Goal: Information Seeking & Learning: Check status

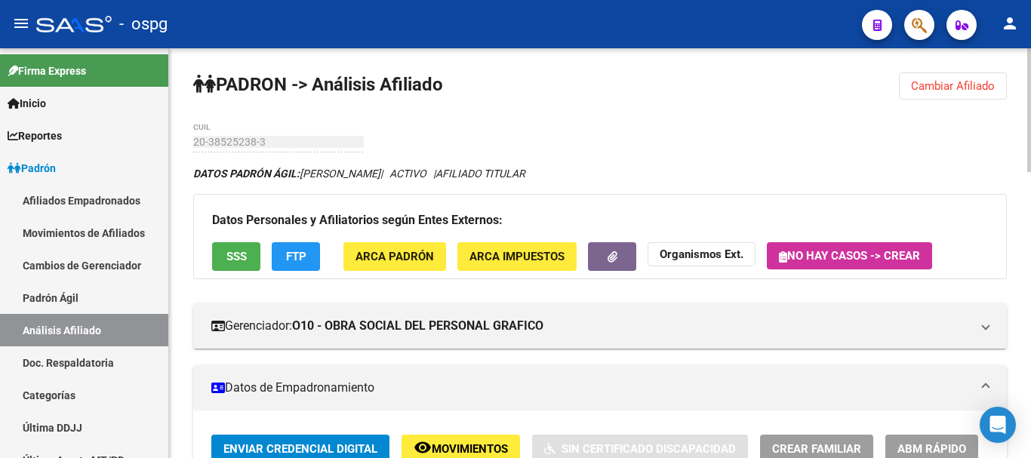
drag, startPoint x: 971, startPoint y: 82, endPoint x: 966, endPoint y: 61, distance: 21.8
click at [970, 78] on button "Cambiar Afiliado" at bounding box center [953, 85] width 108 height 27
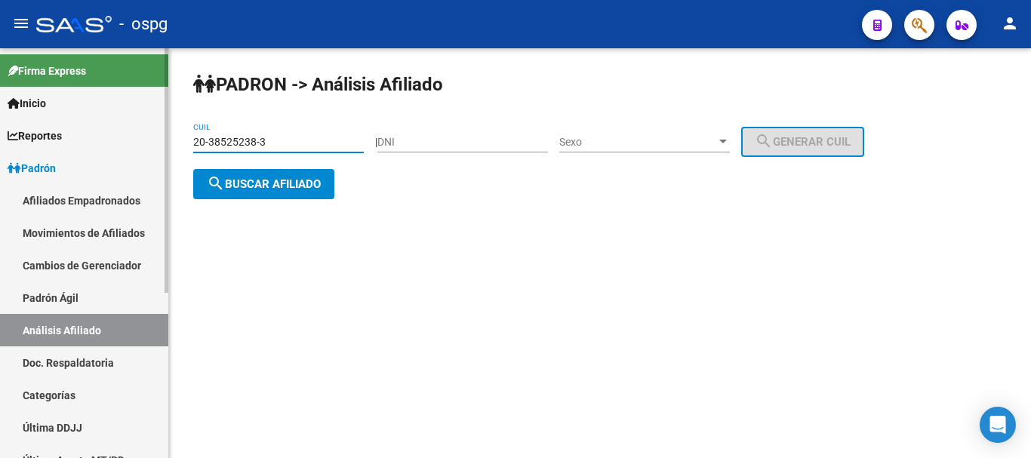
drag, startPoint x: 91, startPoint y: 131, endPoint x: 46, endPoint y: 144, distance: 47.3
click at [0, 131] on mat-sidenav-container "Firma Express Inicio Instructivos Contacto OS Reportes Ingresos Devengados Anál…" at bounding box center [515, 253] width 1031 height 410
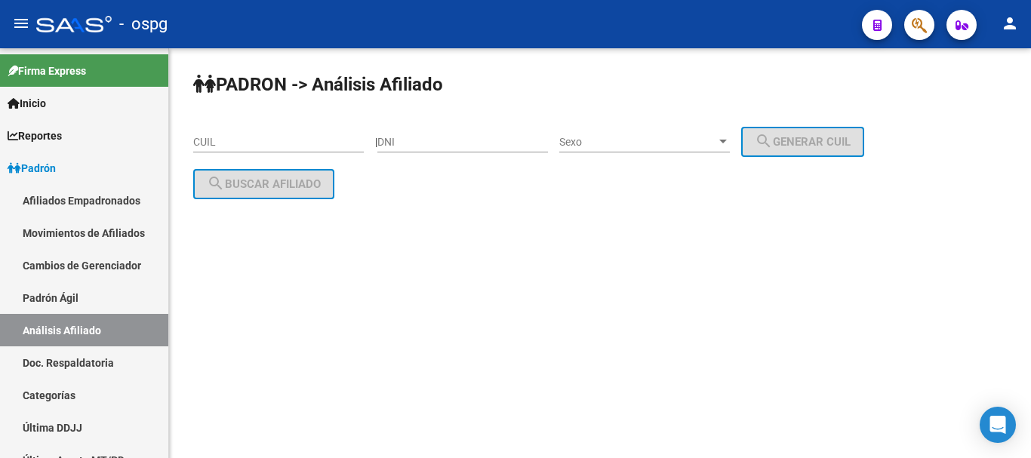
drag, startPoint x: 305, startPoint y: 149, endPoint x: 278, endPoint y: 143, distance: 27.7
click at [278, 143] on input "CUIL" at bounding box center [278, 142] width 171 height 13
paste input "[US_EMPLOYER_IDENTIFICATION_NUMBER]"
type input "[US_EMPLOYER_IDENTIFICATION_NUMBER]"
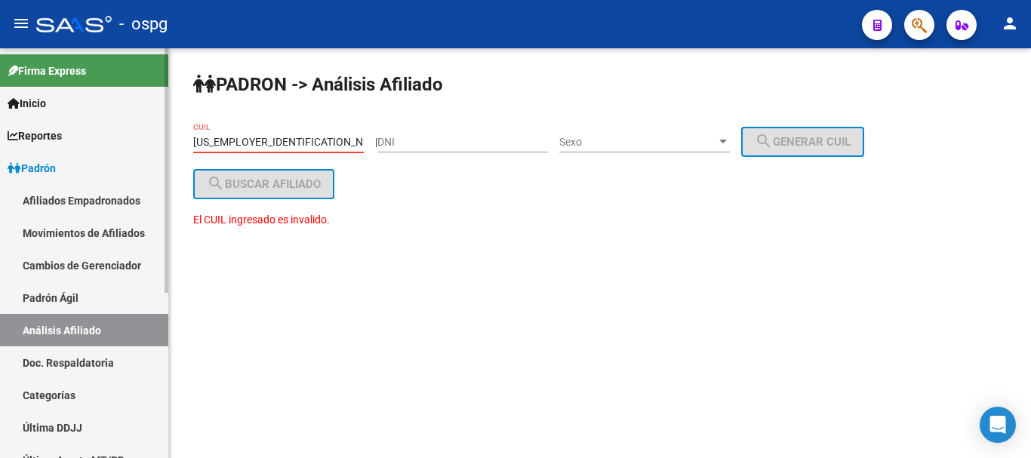
drag, startPoint x: 277, startPoint y: 142, endPoint x: 32, endPoint y: 137, distance: 245.3
click at [32, 137] on mat-sidenav-container "Firma Express Inicio Instructivos Contacto OS Reportes Ingresos Devengados Anál…" at bounding box center [515, 253] width 1031 height 410
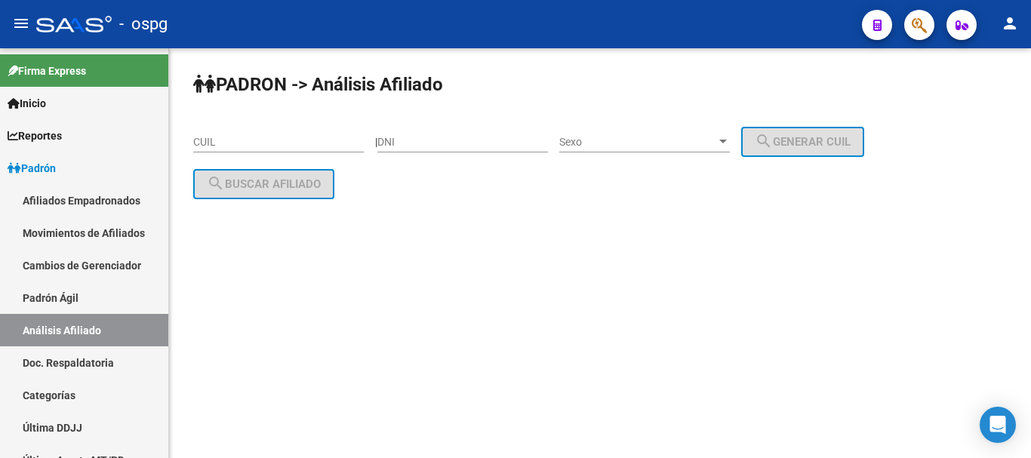
drag, startPoint x: 300, startPoint y: 149, endPoint x: 299, endPoint y: 142, distance: 7.7
click at [299, 149] on div "CUIL" at bounding box center [278, 137] width 171 height 30
paste input "27-25713826-2"
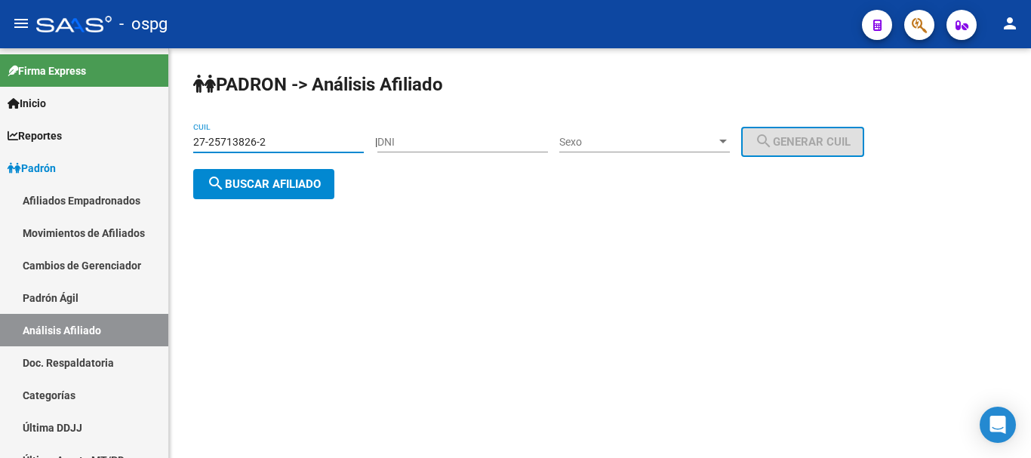
type input "27-25713826-2"
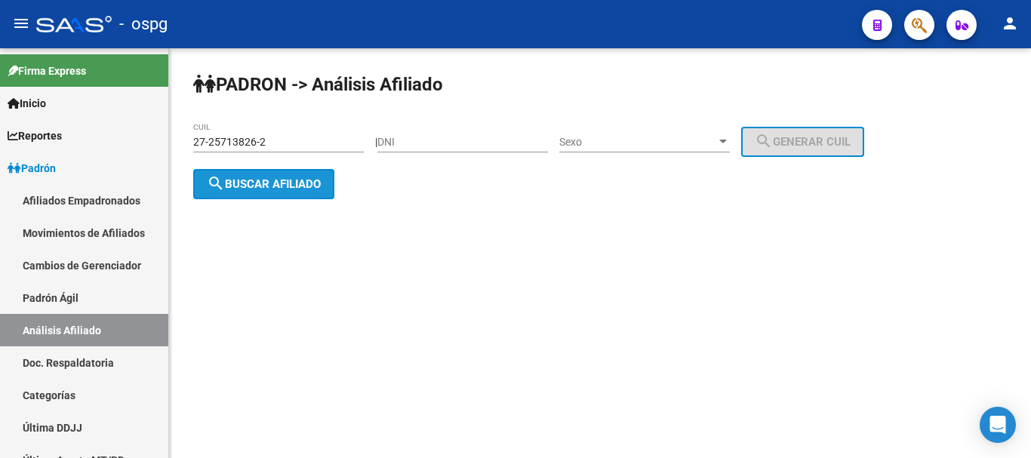
click at [309, 183] on span "search Buscar afiliado" at bounding box center [264, 184] width 114 height 14
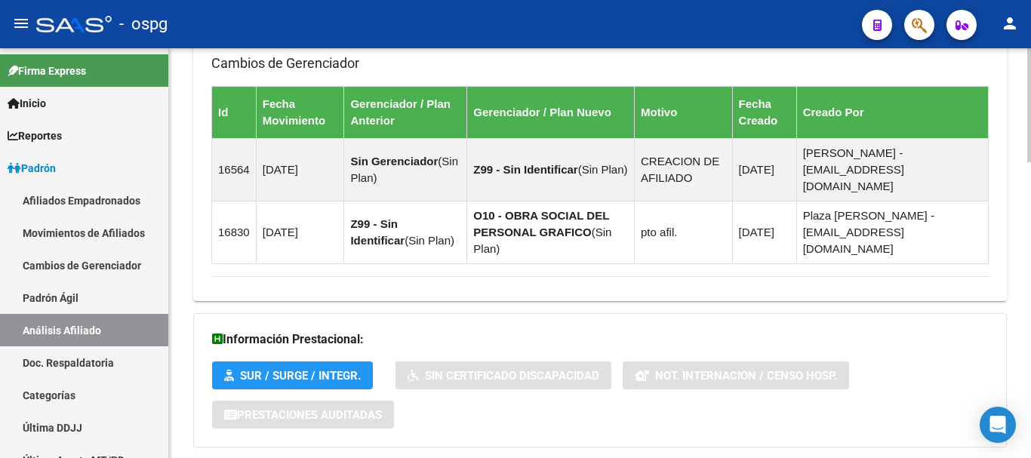
scroll to position [1063, 0]
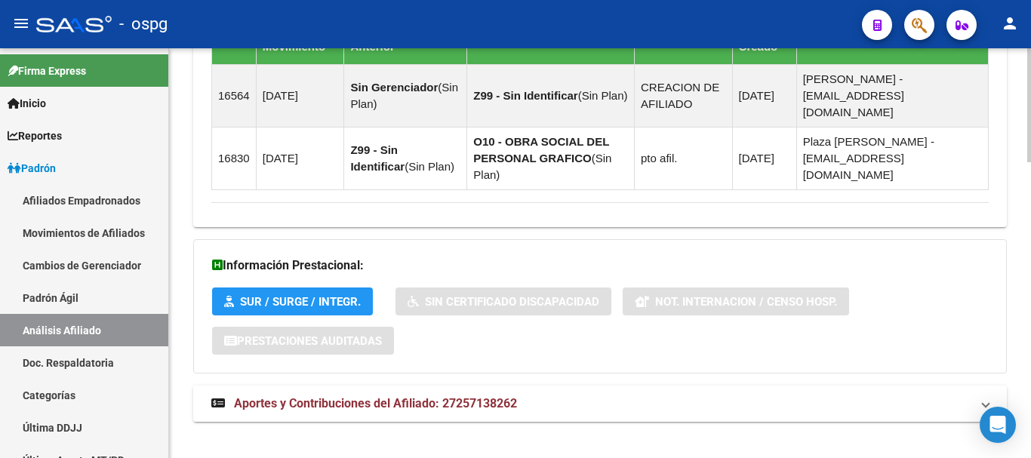
drag, startPoint x: 376, startPoint y: 388, endPoint x: 386, endPoint y: 384, distance: 11.2
click at [380, 396] on span "Aportes y Contribuciones del Afiliado: 27257138262" at bounding box center [375, 403] width 283 height 14
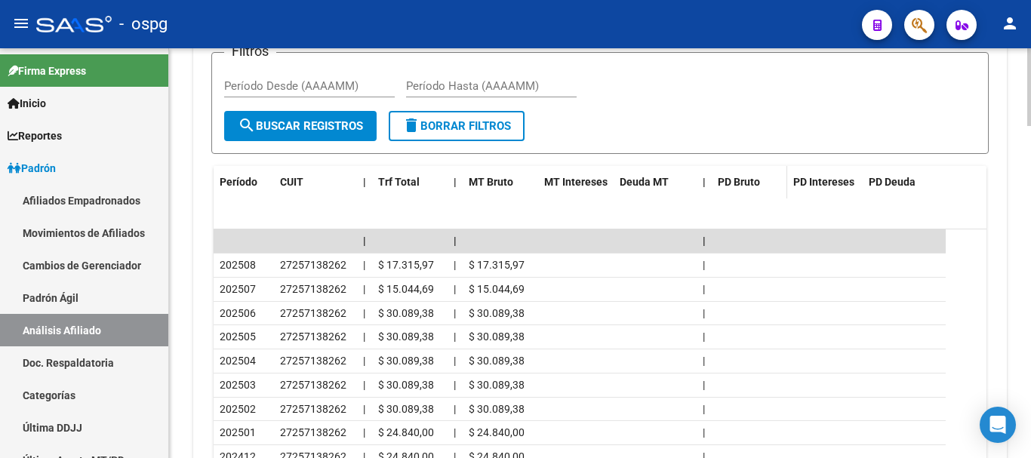
scroll to position [1600, 0]
